Goal: Task Accomplishment & Management: Complete application form

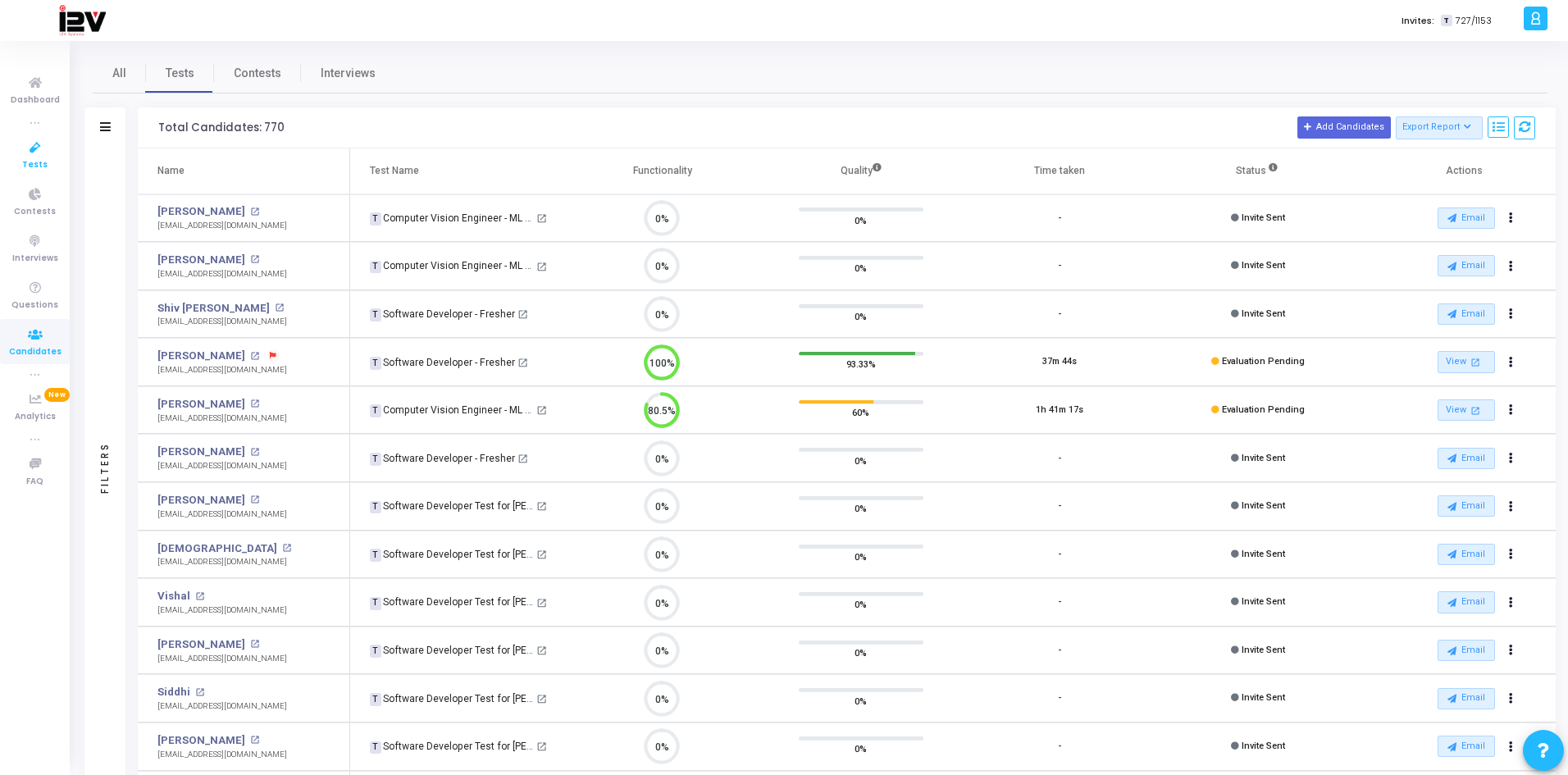
click at [34, 156] on icon at bounding box center [36, 148] width 35 height 21
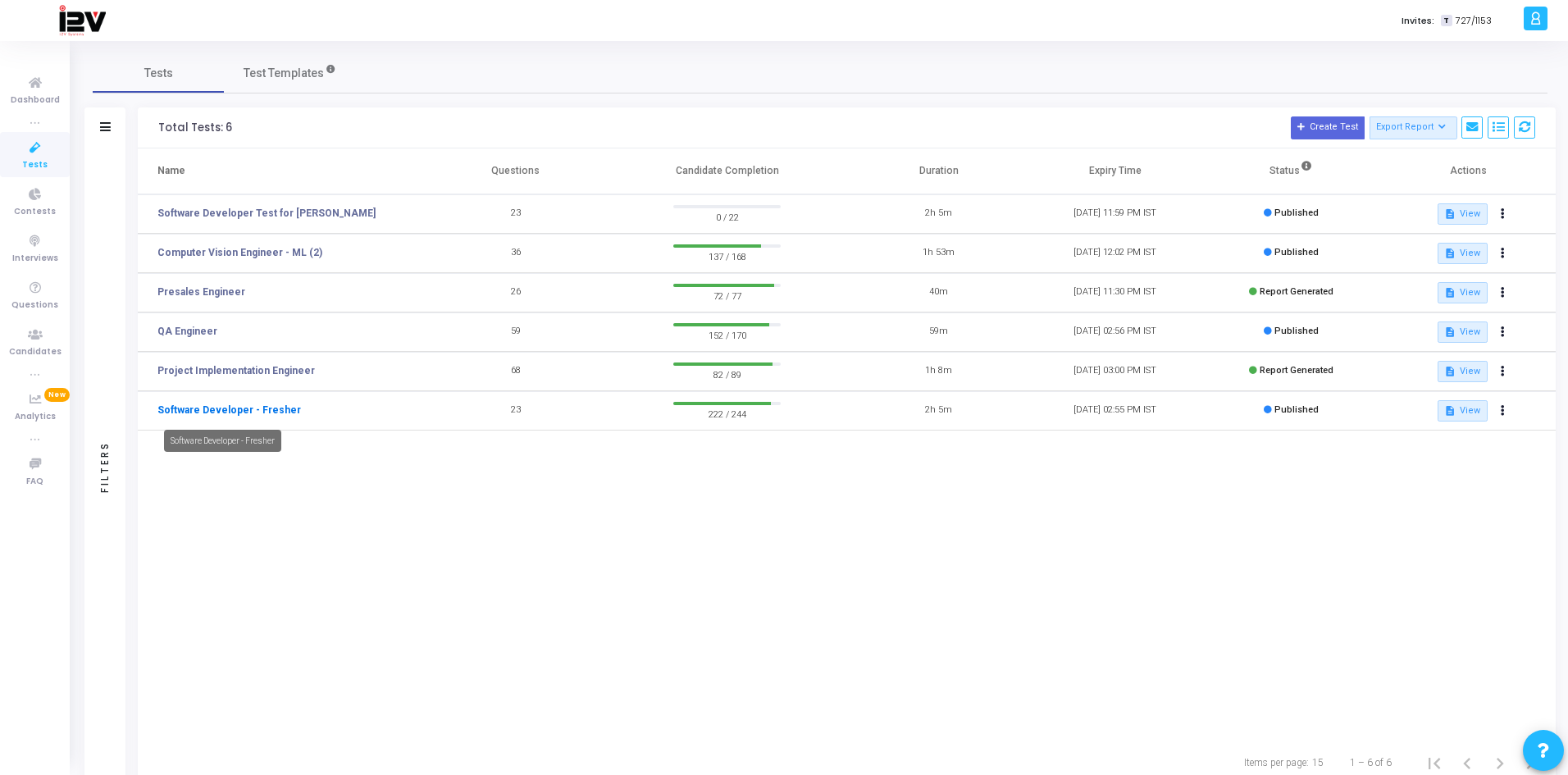
click at [262, 405] on link "Software Developer - Fresher" at bounding box center [229, 410] width 144 height 15
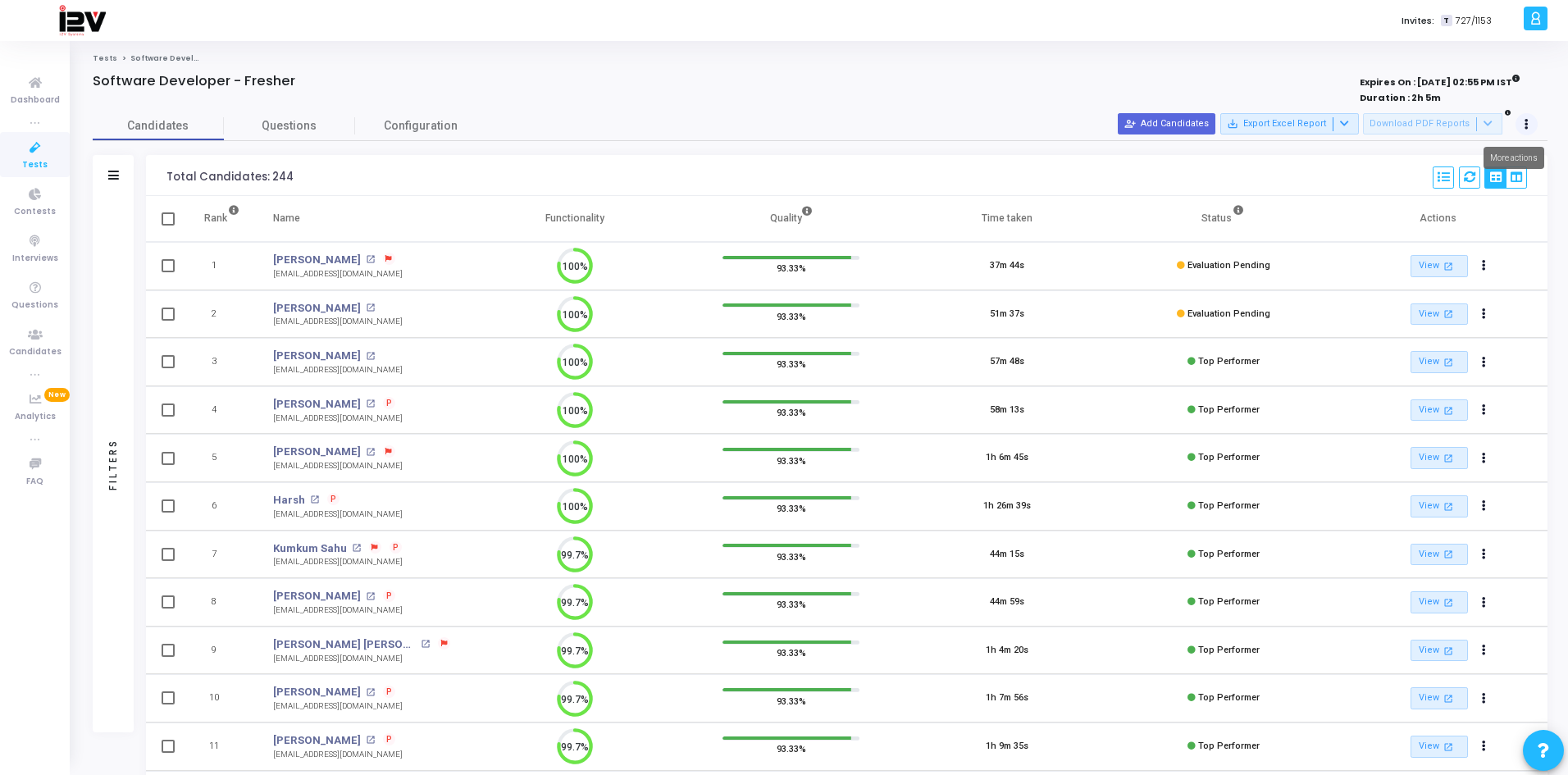
click at [1529, 126] on button at bounding box center [1527, 125] width 23 height 23
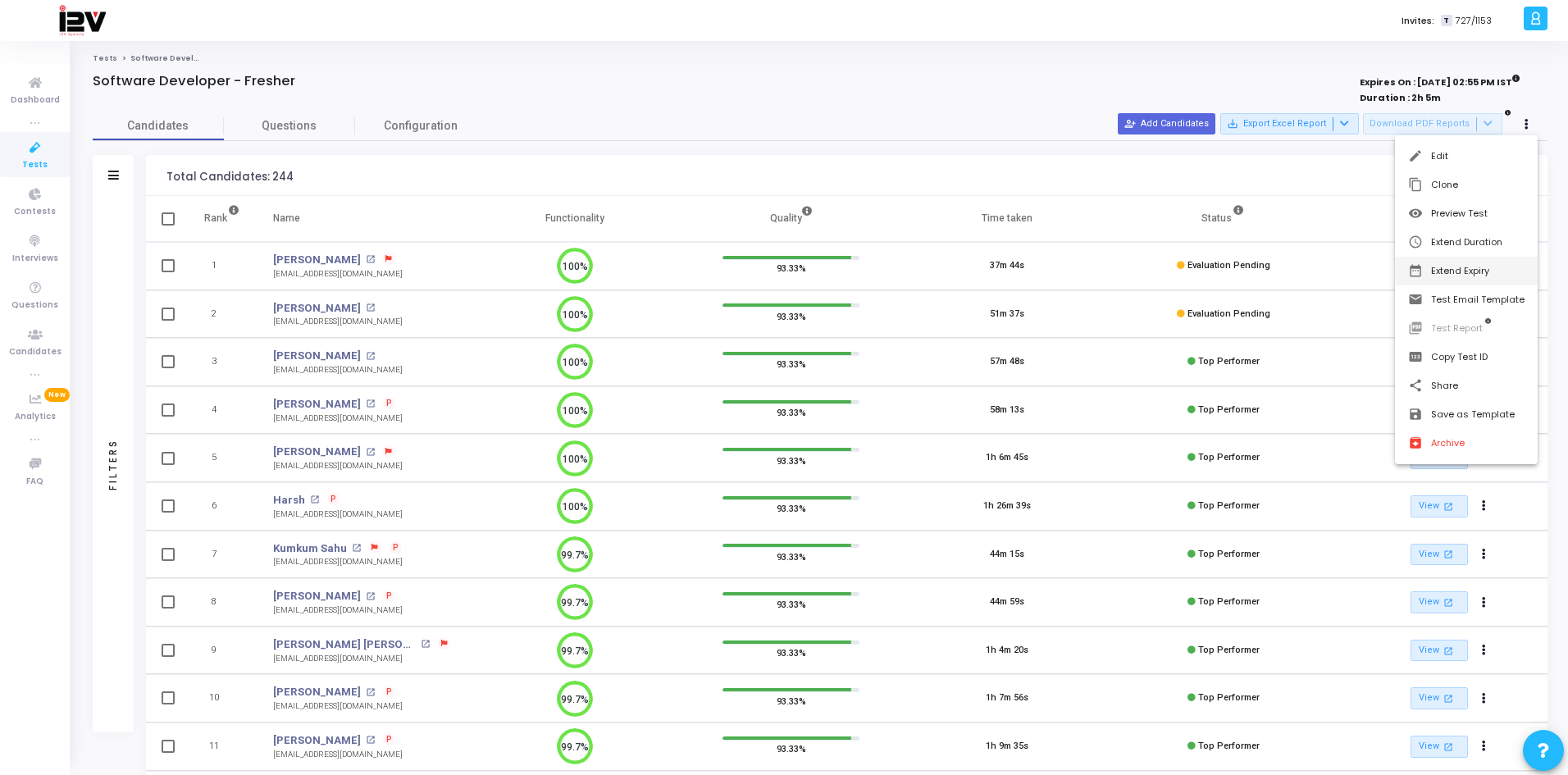
click at [1469, 270] on button "date_range Extend Expiry" at bounding box center [1467, 270] width 143 height 29
click at [1365, 404] on span "29" at bounding box center [1370, 404] width 21 height 21
click at [1368, 508] on span "Set" at bounding box center [1367, 511] width 84 height 18
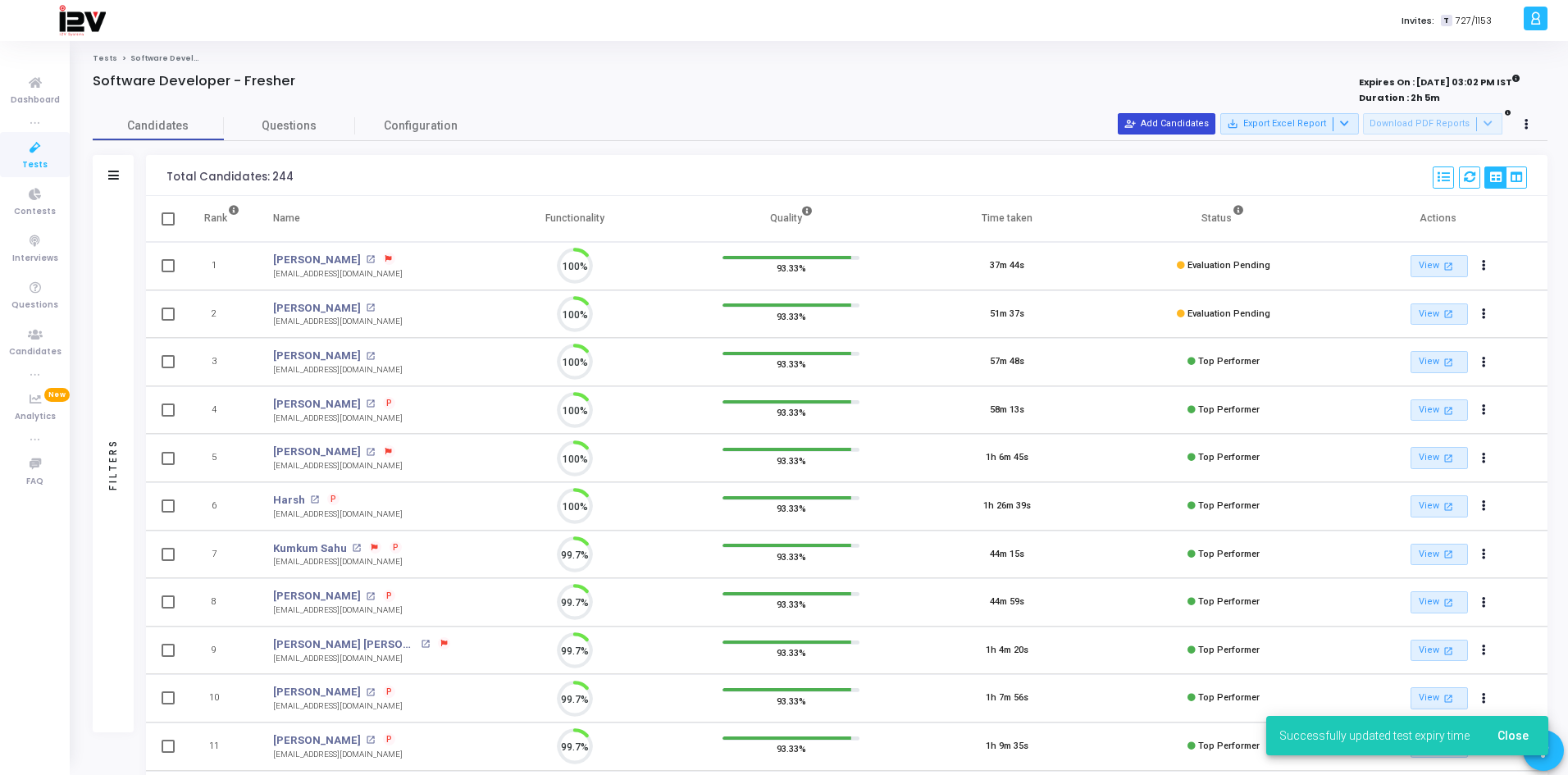
click at [1187, 124] on button "person_add_alt Add Candidates" at bounding box center [1167, 124] width 98 height 21
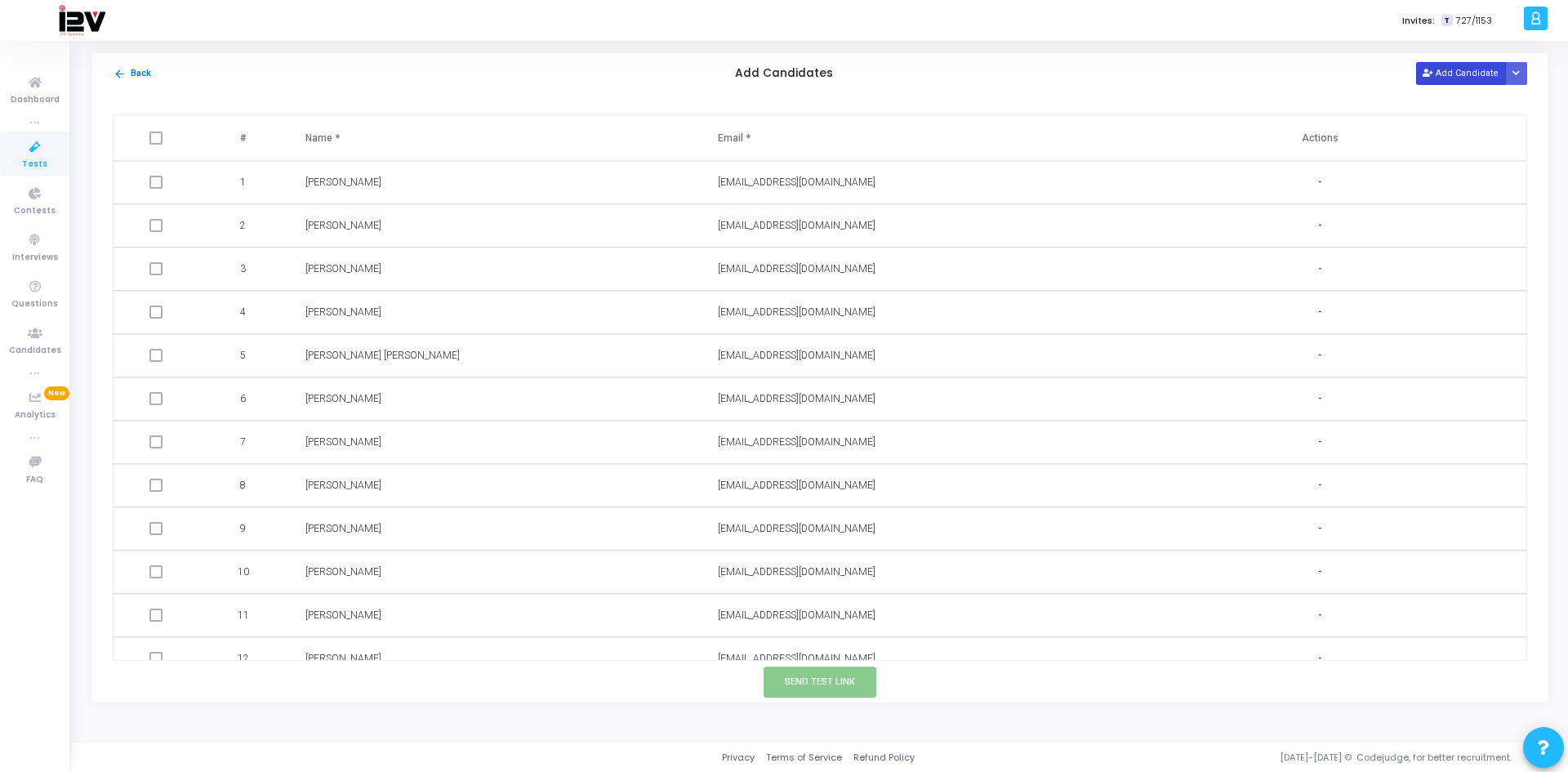
click at [1459, 74] on button "Add Candidate" at bounding box center [1460, 72] width 89 height 22
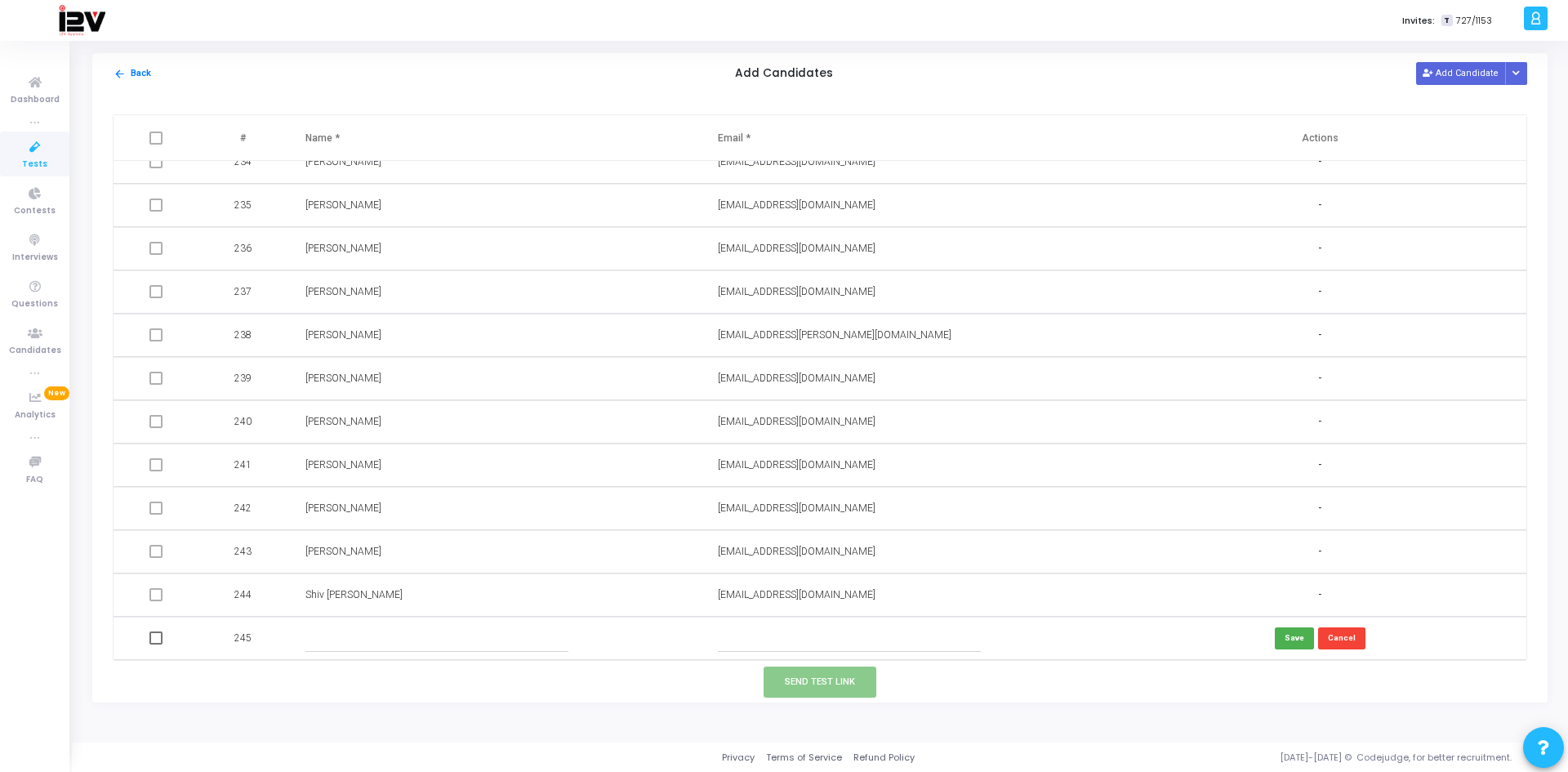
paste input "[EMAIL_ADDRESS][DOMAIN_NAME]"
type input "[EMAIL_ADDRESS][DOMAIN_NAME]"
click at [426, 638] on input "text" at bounding box center [438, 638] width 264 height 27
type input "[PERSON_NAME]"
click at [1285, 640] on button "Save" at bounding box center [1294, 637] width 39 height 22
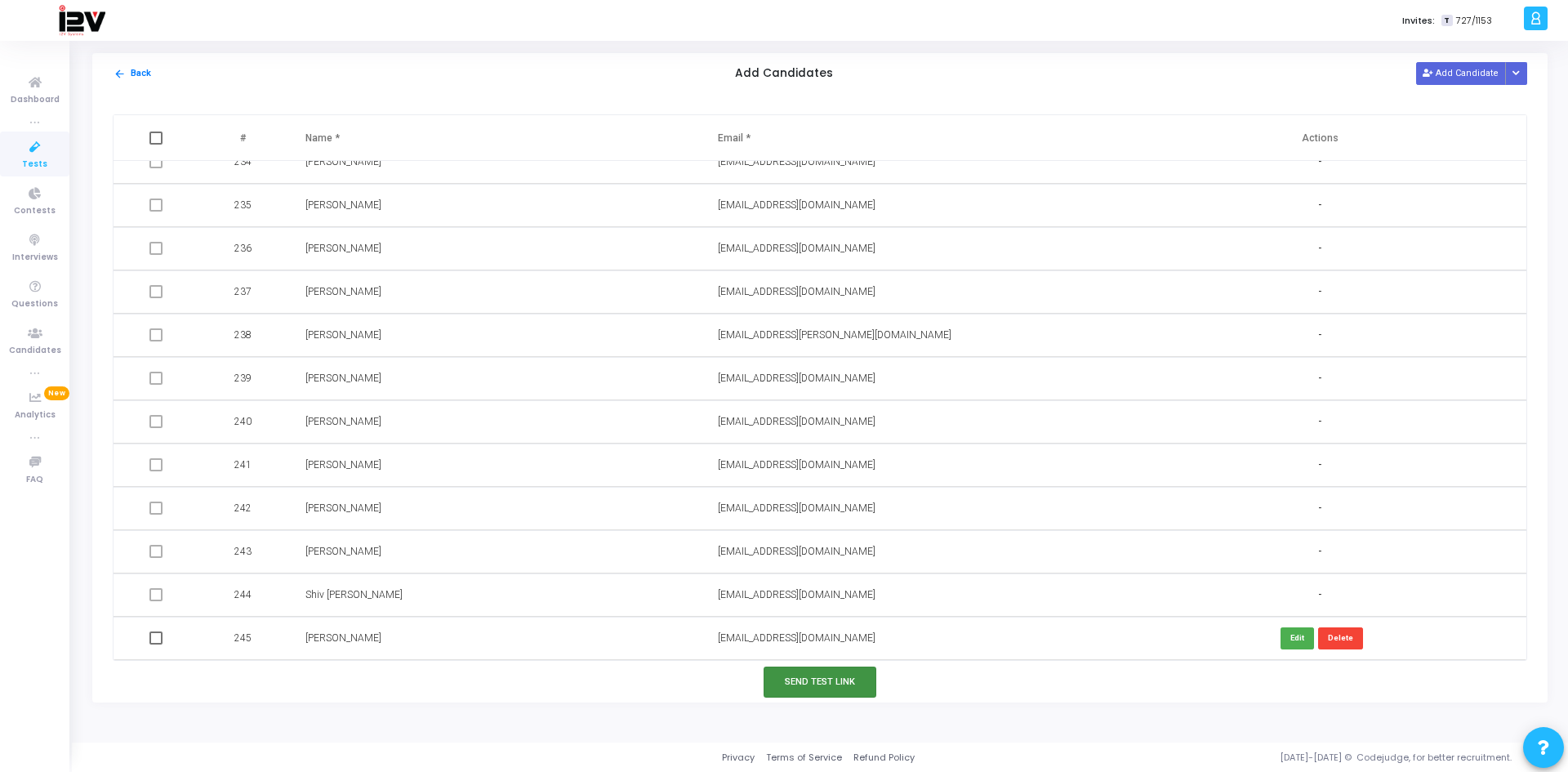
click at [827, 686] on button "Send Test Link" at bounding box center [820, 682] width 113 height 30
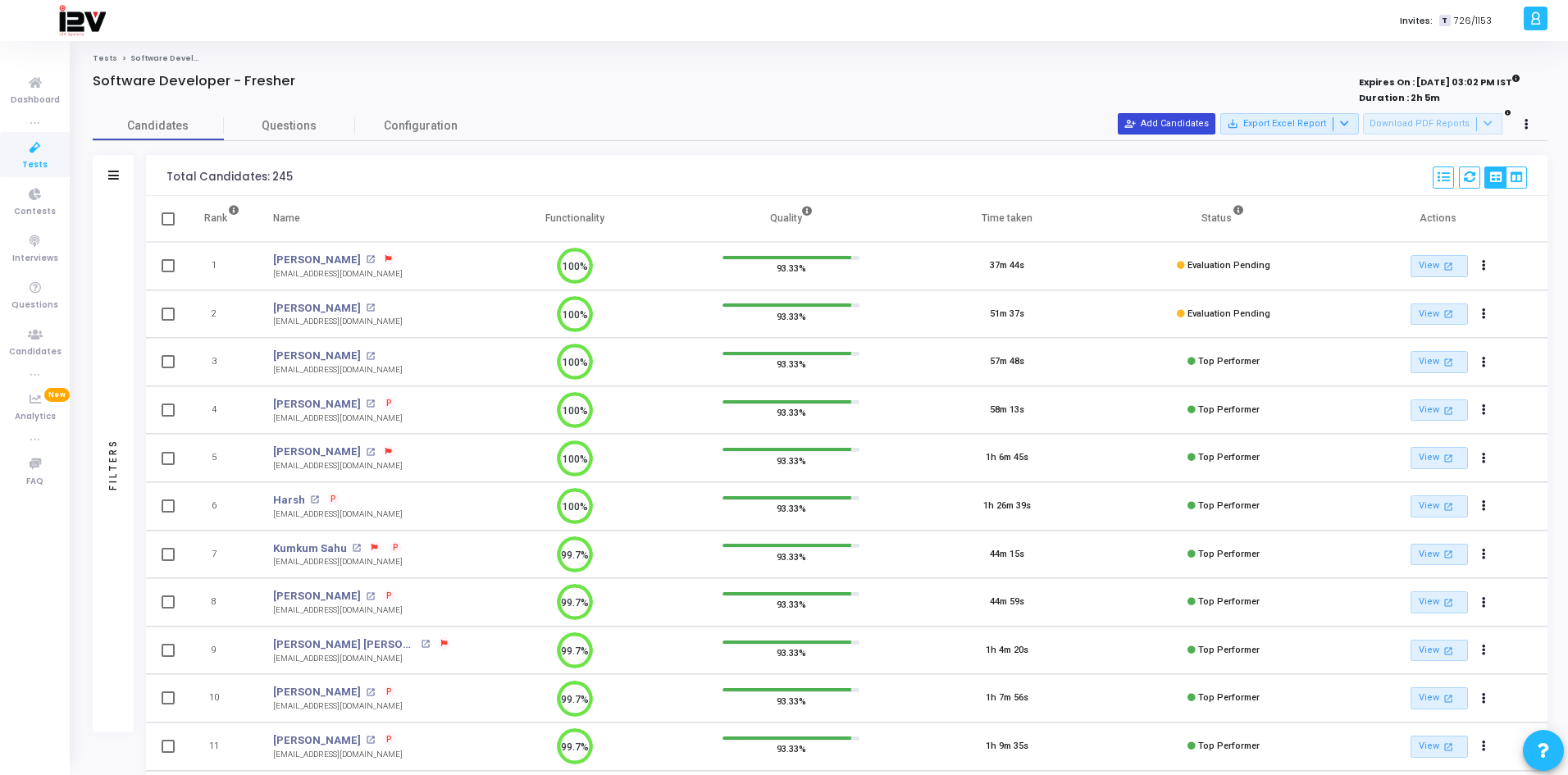
click at [1177, 124] on button "person_add_alt Add Candidates" at bounding box center [1167, 124] width 98 height 21
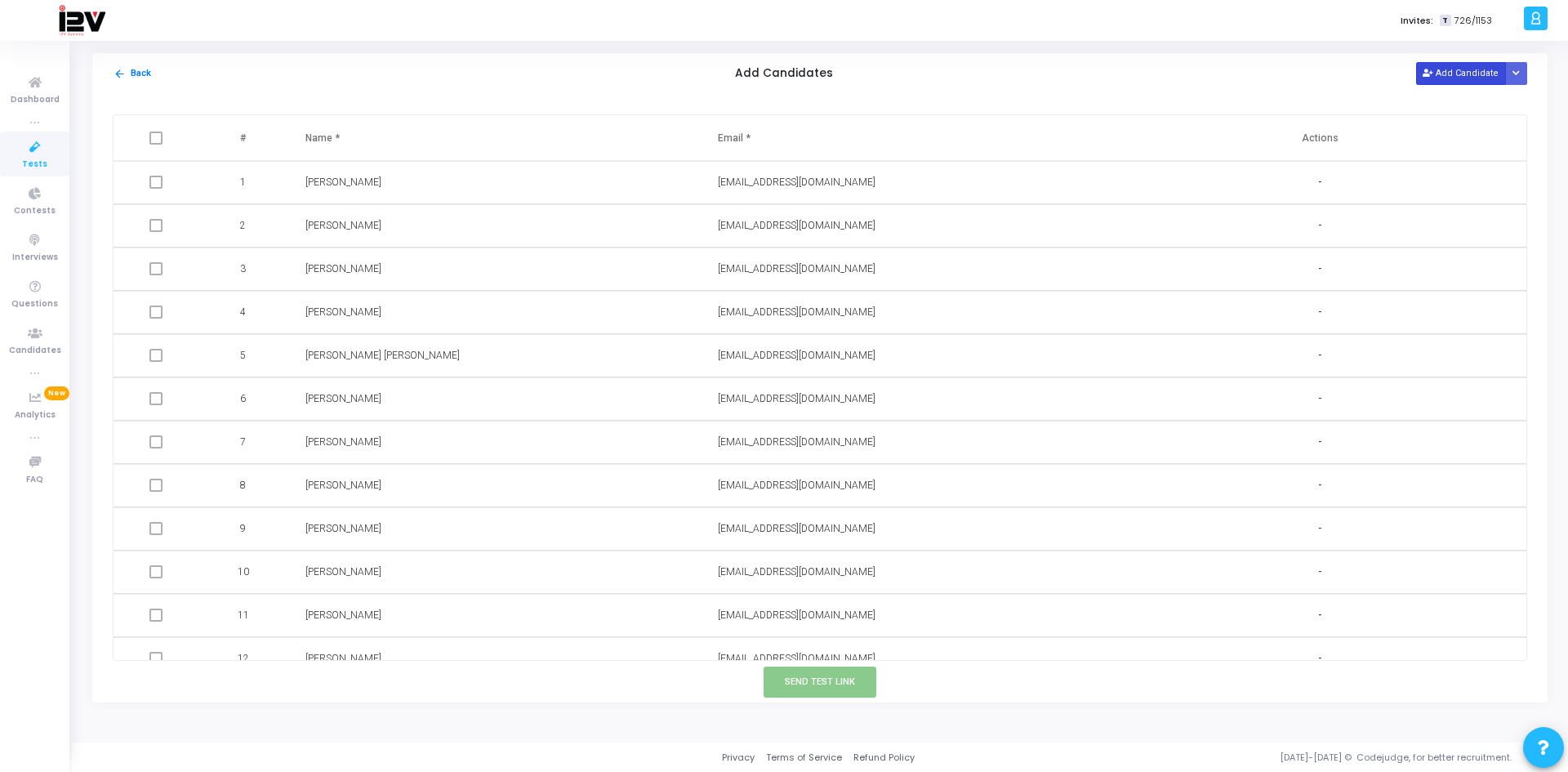
click at [1464, 68] on button "Add Candidate" at bounding box center [1460, 72] width 89 height 22
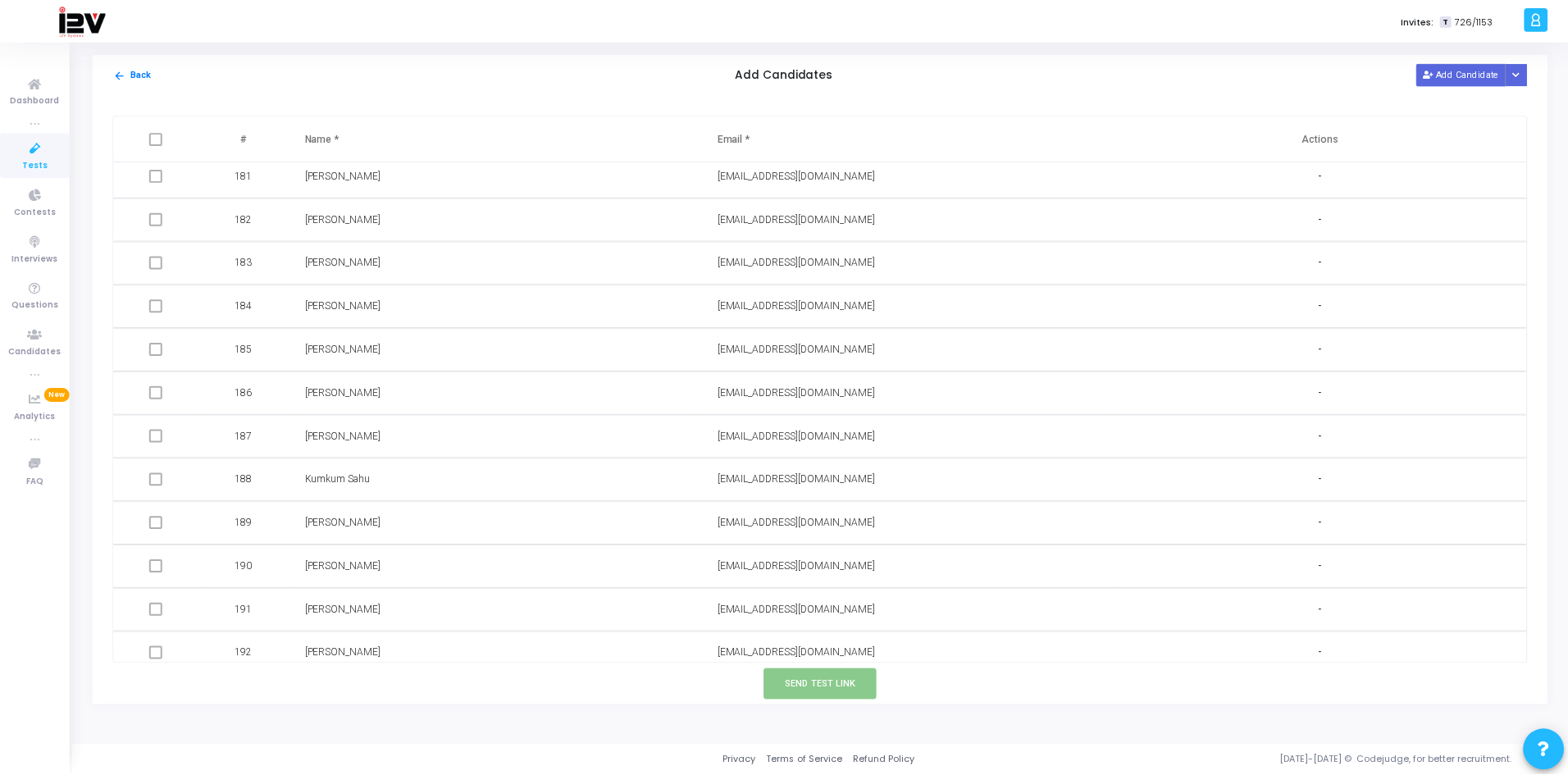
scroll to position [10190, 0]
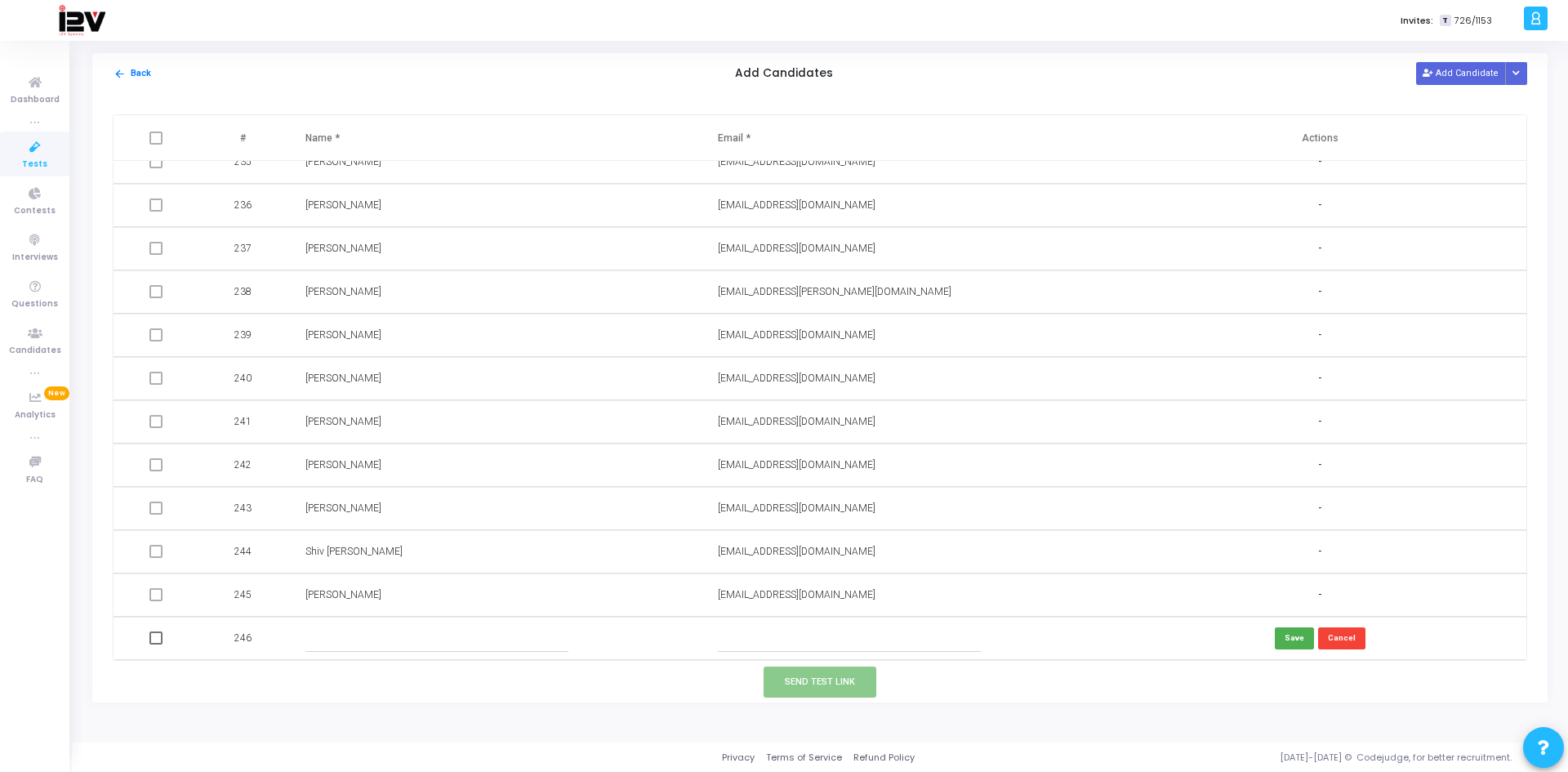
click at [792, 637] on input "text" at bounding box center [850, 638] width 264 height 27
paste input "[EMAIL_ADDRESS][DOMAIN_NAME]"
type input "[EMAIL_ADDRESS][DOMAIN_NAME]"
click at [433, 634] on input "text" at bounding box center [438, 638] width 264 height 27
type input "[PERSON_NAME]"
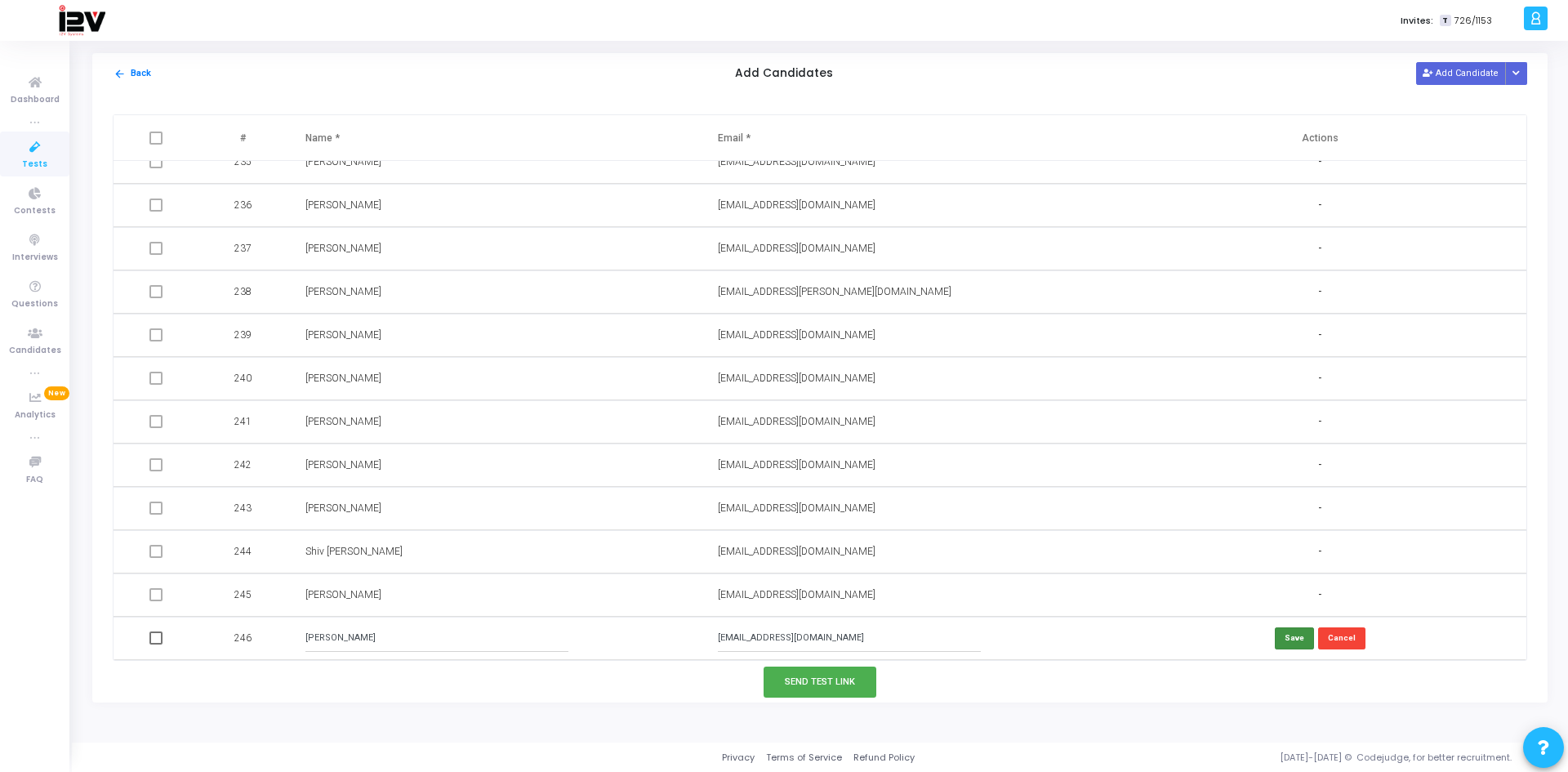
click at [1286, 634] on button "Save" at bounding box center [1294, 637] width 39 height 22
click at [828, 681] on button "Send Test Link" at bounding box center [820, 682] width 113 height 30
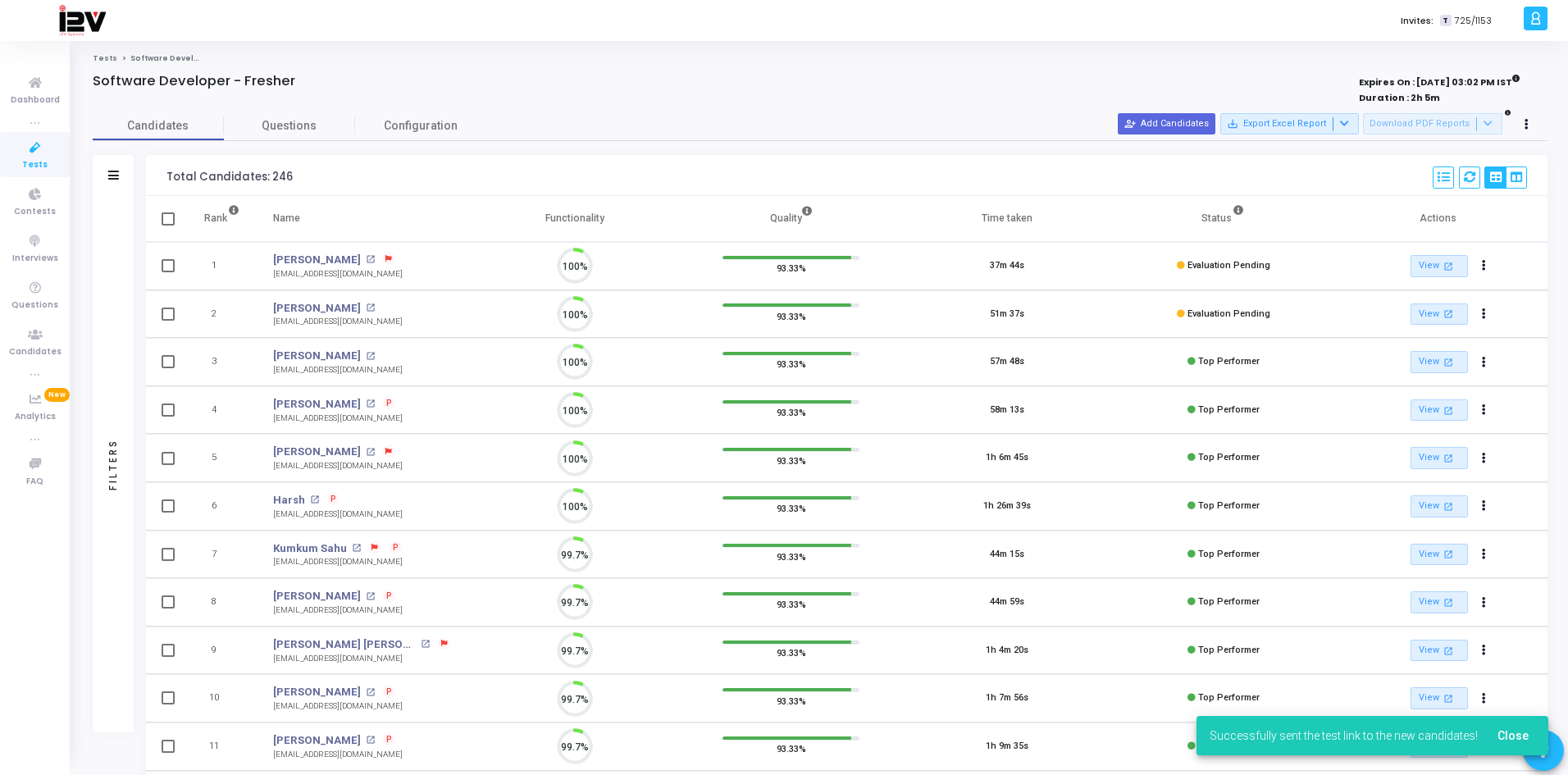
scroll to position [35, 42]
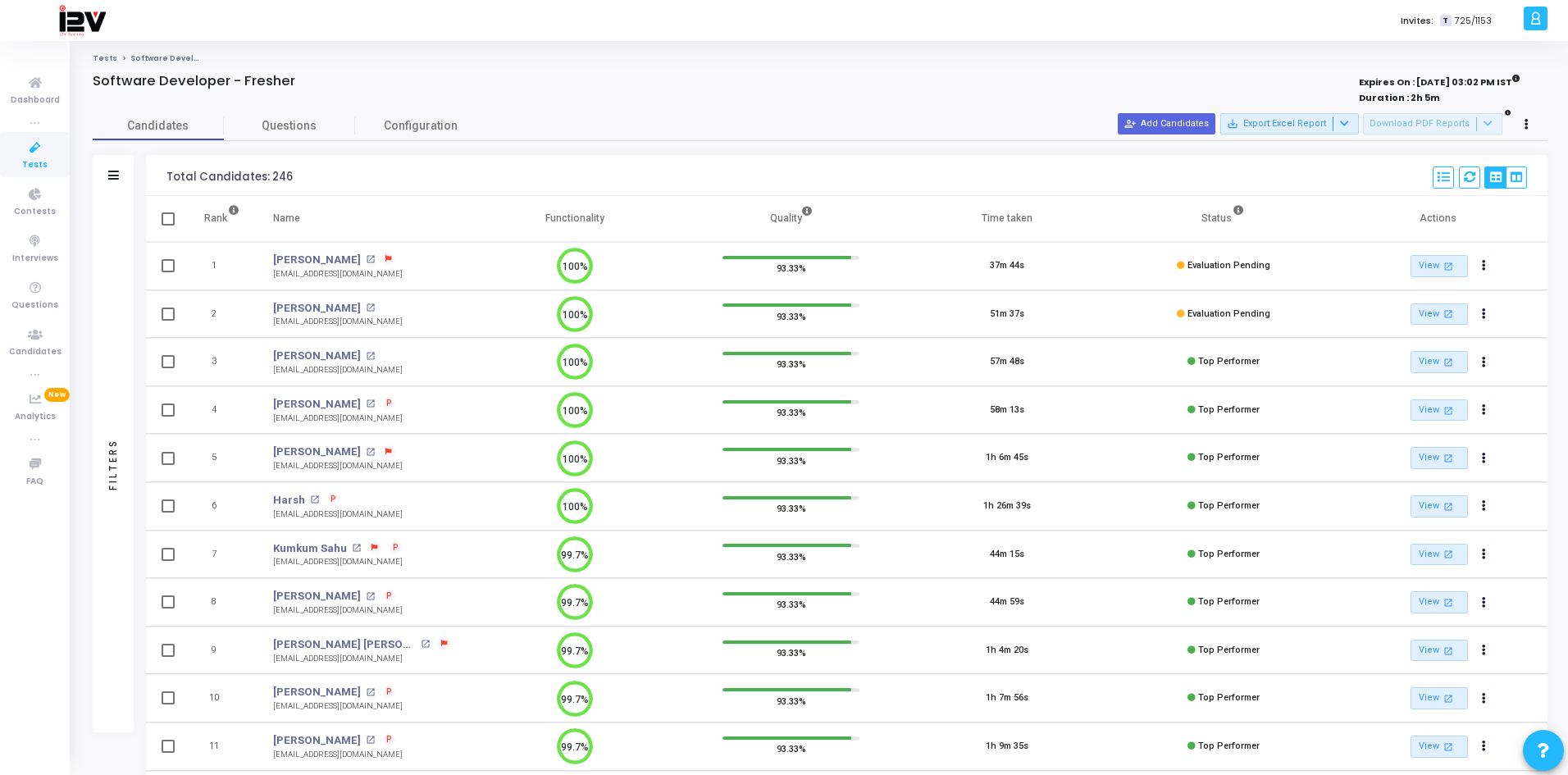
click at [36, 150] on icon at bounding box center [36, 148] width 35 height 21
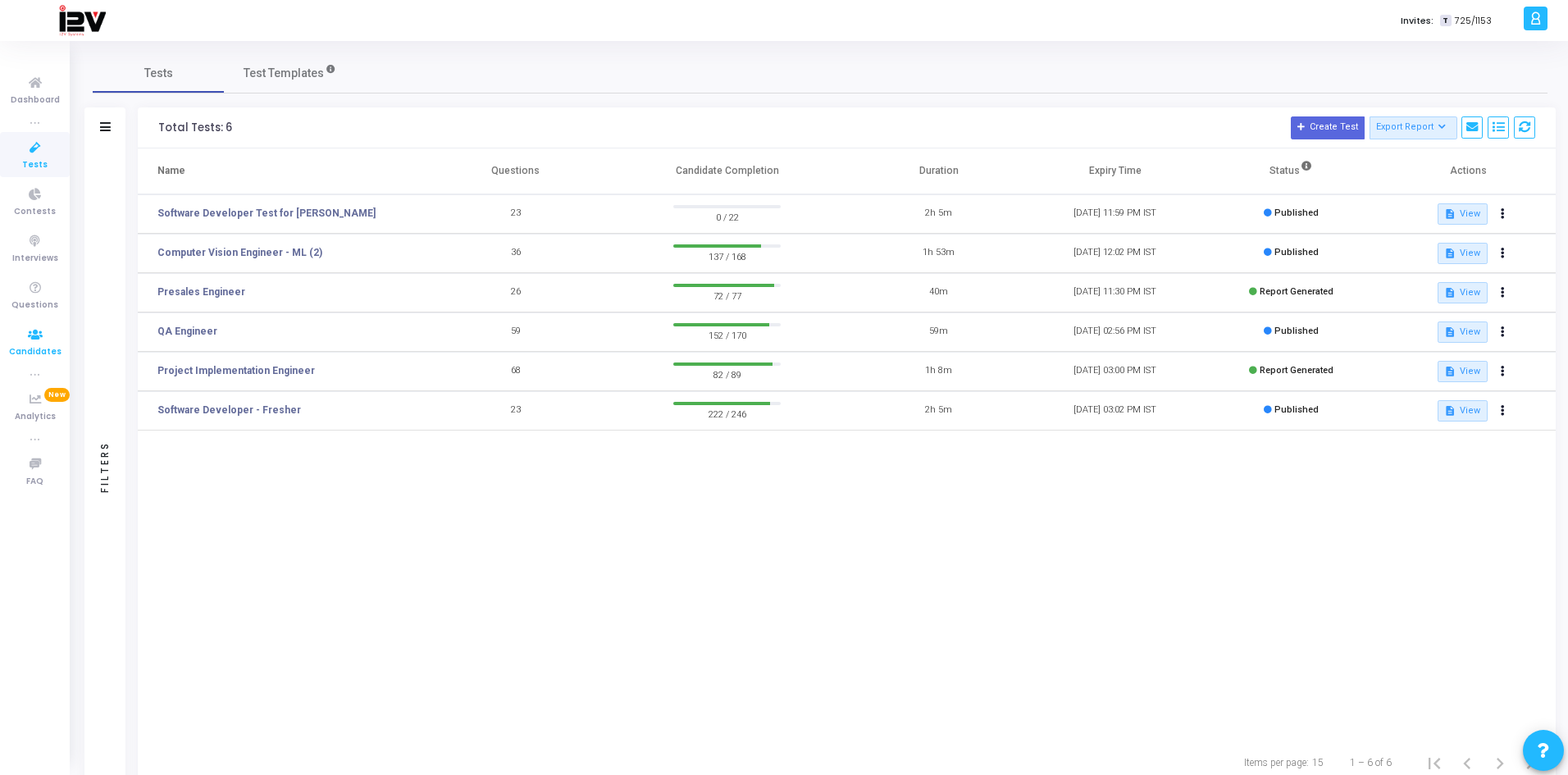
click at [32, 353] on span "Candidates" at bounding box center [35, 352] width 52 height 14
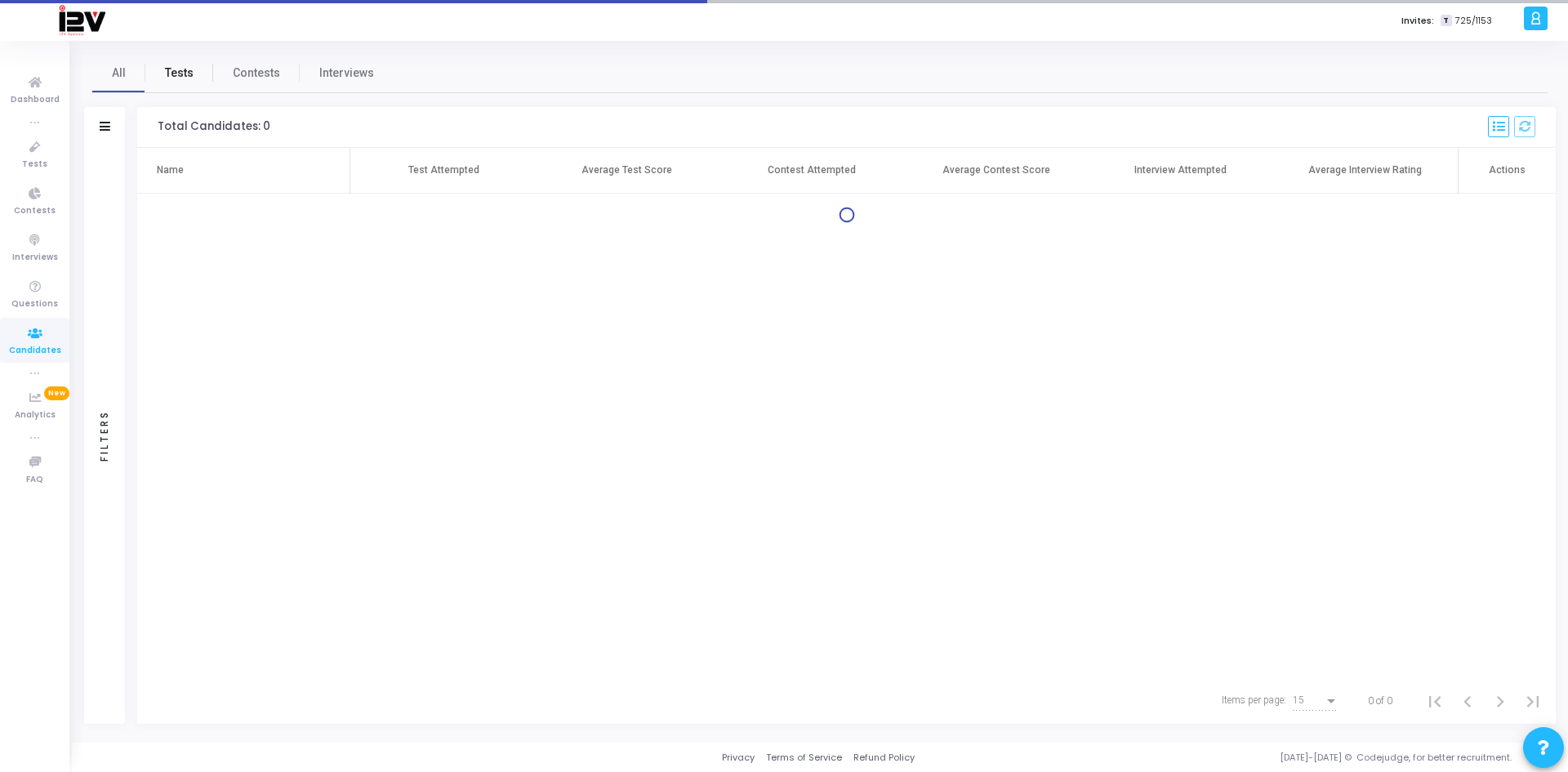
click at [182, 78] on span "Tests" at bounding box center [179, 73] width 29 height 17
